Goal: Task Accomplishment & Management: Use online tool/utility

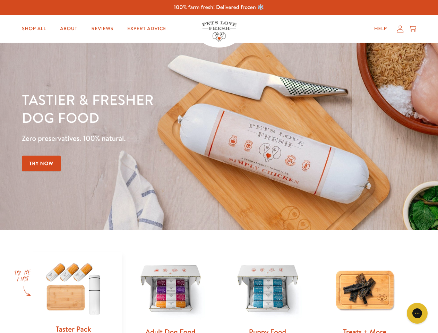
click at [219, 167] on div "Tastier & fresher dog food Zero preservatives. 100% natural. Try Now" at bounding box center [153, 137] width 263 height 92
click at [418, 313] on icon "Gorgias live chat" at bounding box center [417, 313] width 7 height 7
